Goal: Information Seeking & Learning: Learn about a topic

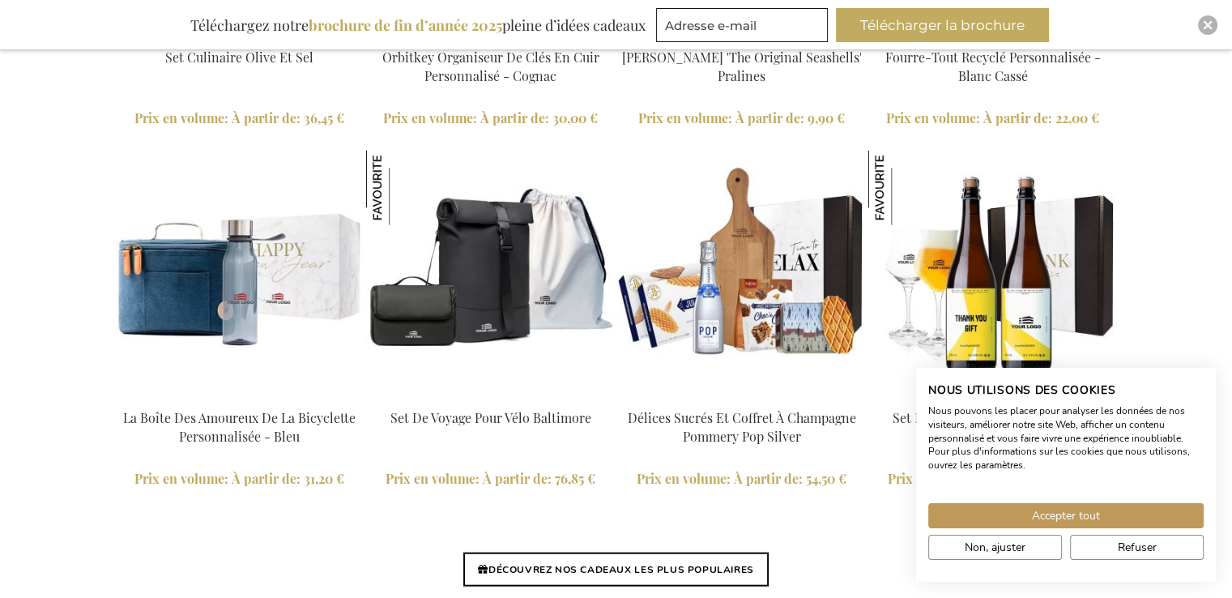
scroll to position [3778, 0]
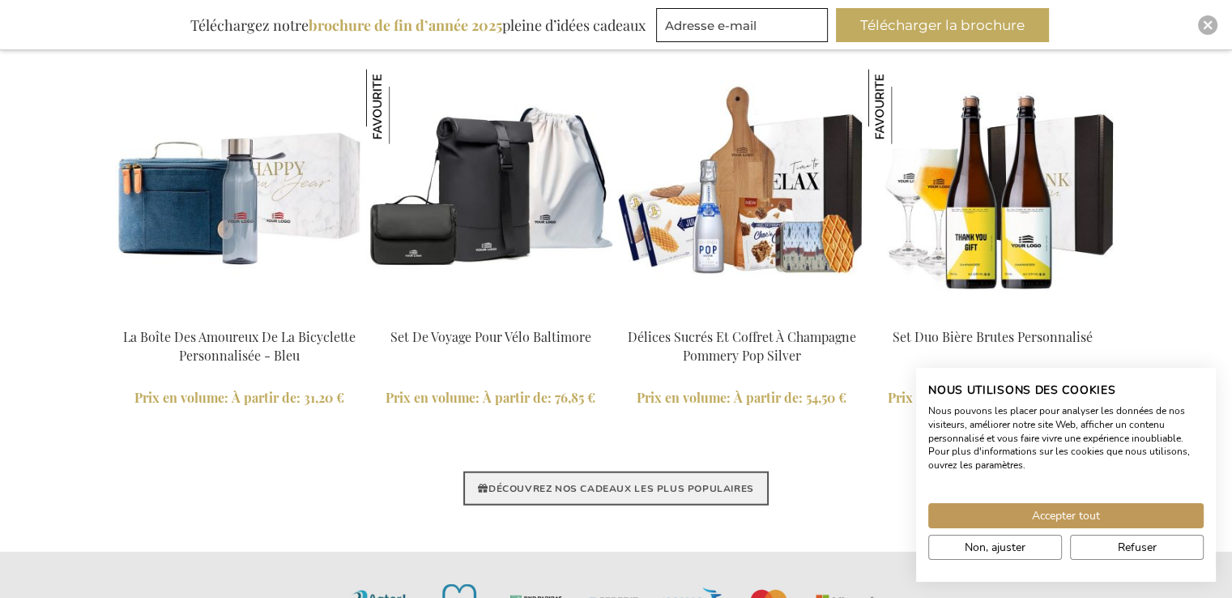
click at [626, 482] on link "DÉCOUVREZ NOS CADEAUX LES PLUS POPULAIRES" at bounding box center [615, 489] width 305 height 34
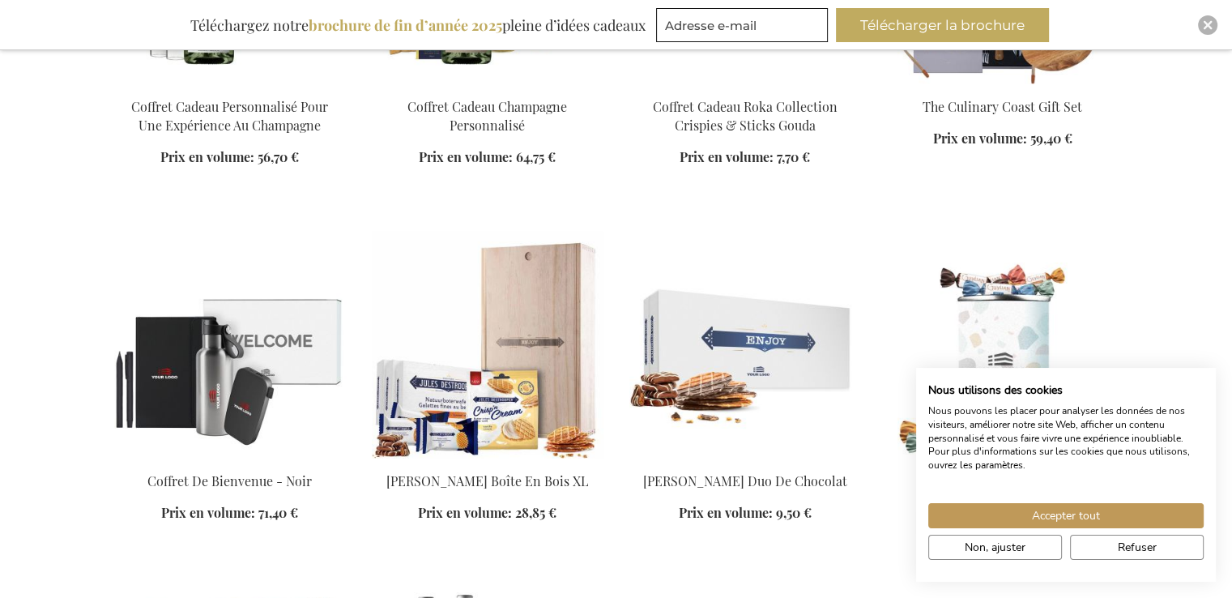
scroll to position [3565, 0]
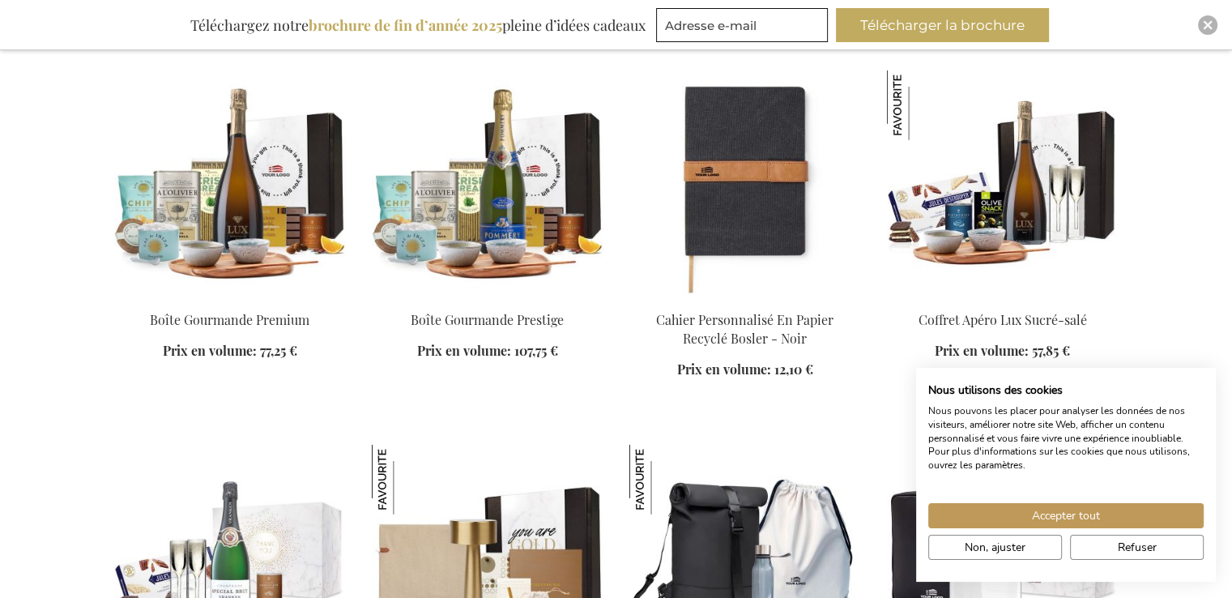
scroll to position [4619, 0]
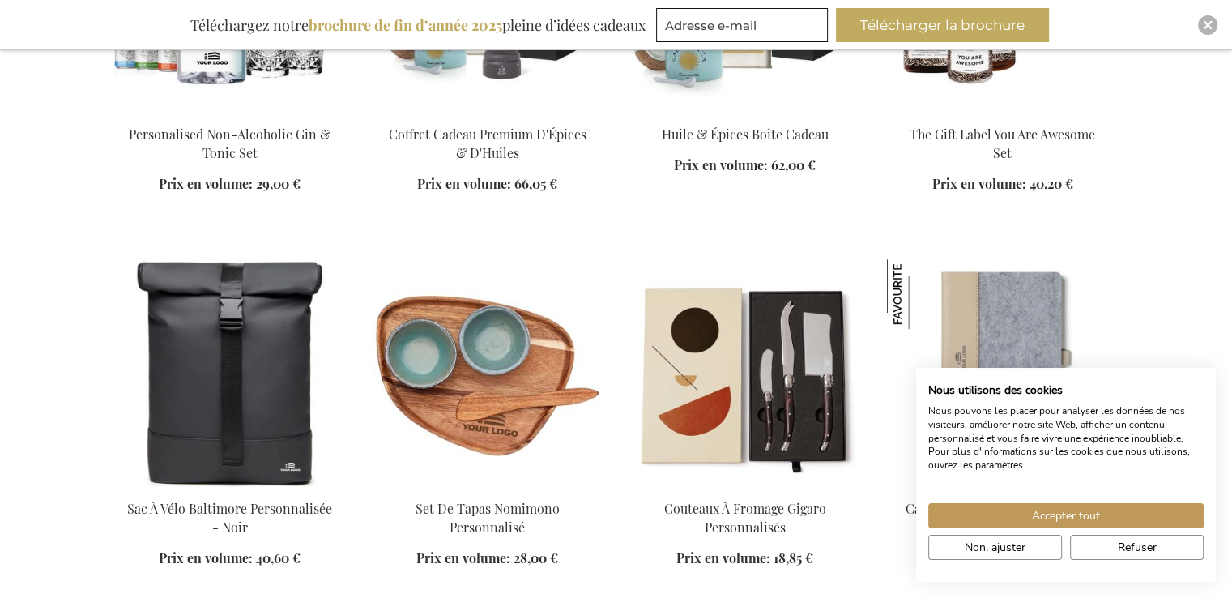
scroll to position [6969, 0]
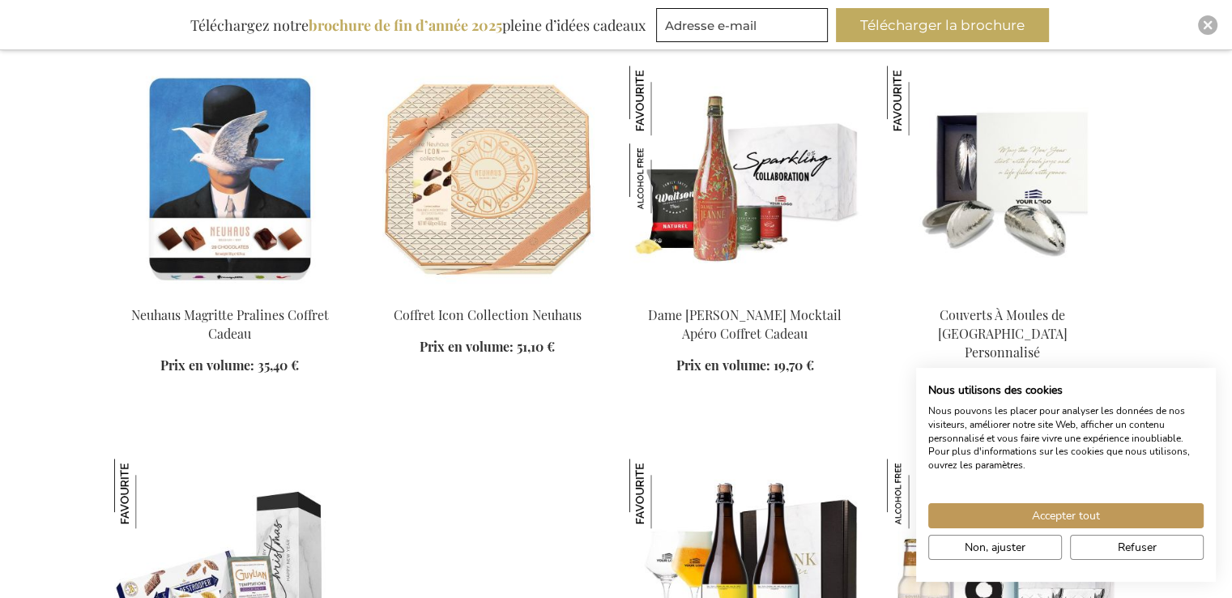
scroll to position [7293, 0]
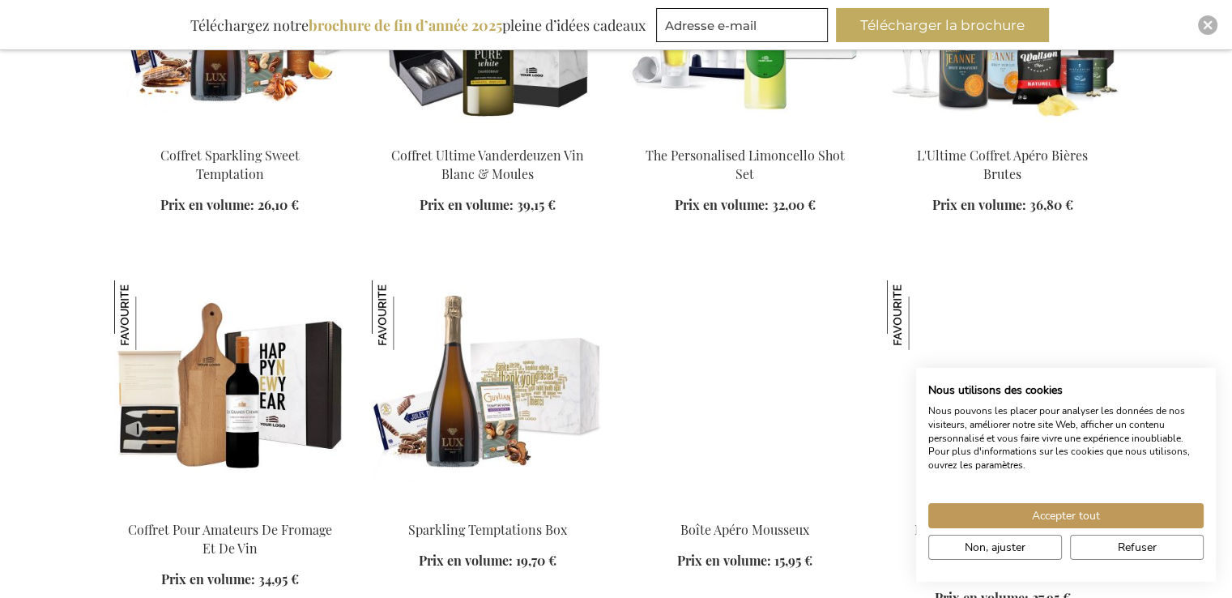
scroll to position [11020, 0]
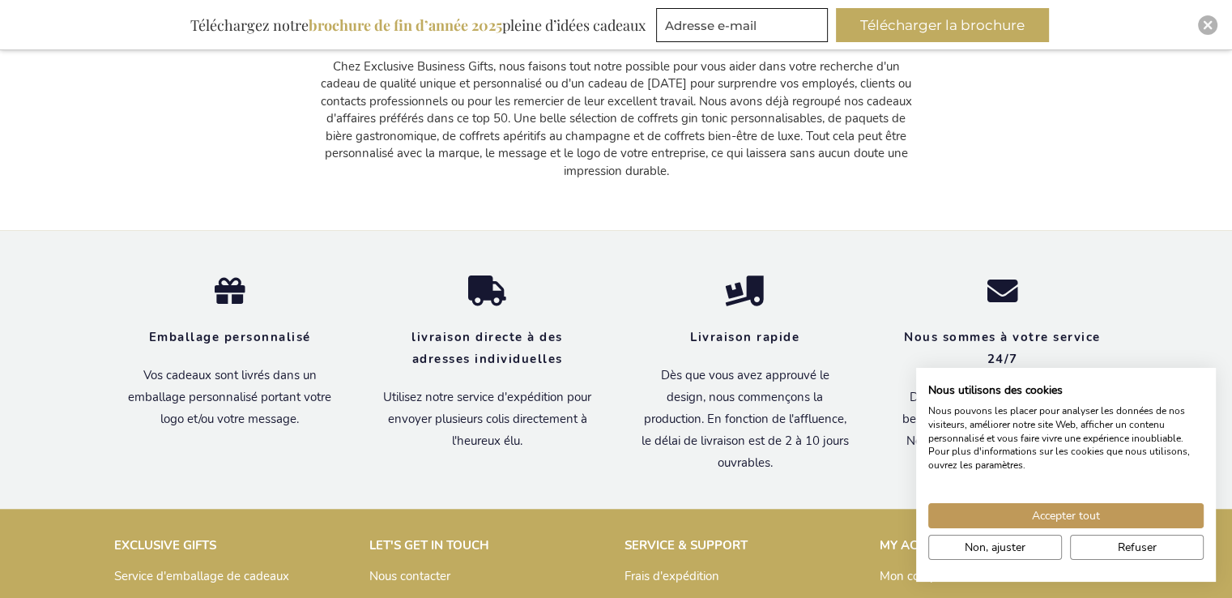
scroll to position [13679, 0]
